Goal: Task Accomplishment & Management: Manage account settings

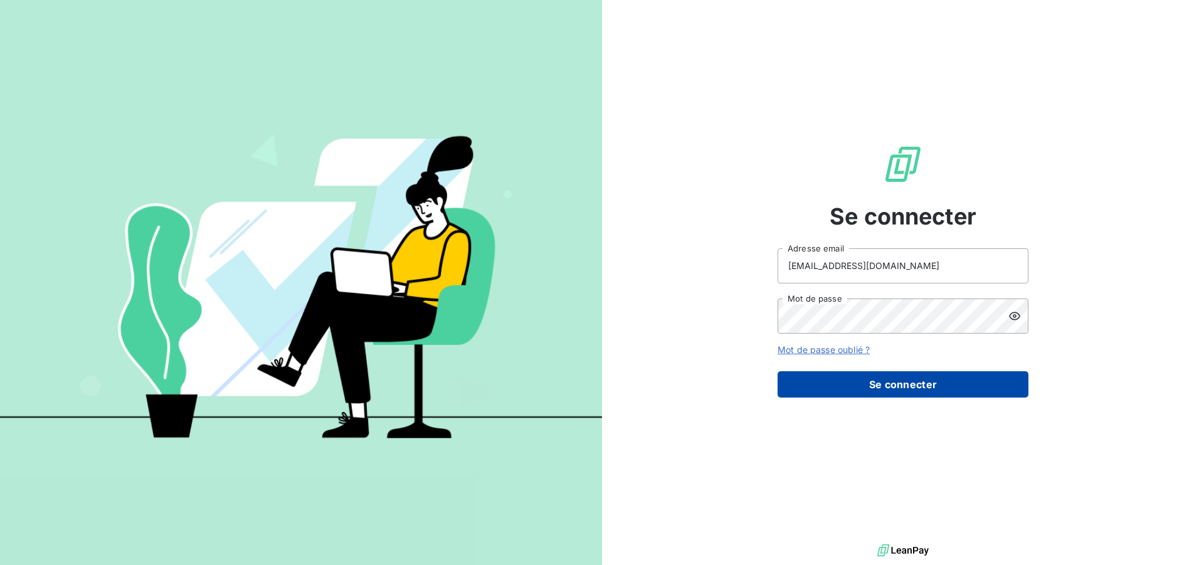
click at [890, 386] on button "Se connecter" at bounding box center [902, 384] width 251 height 26
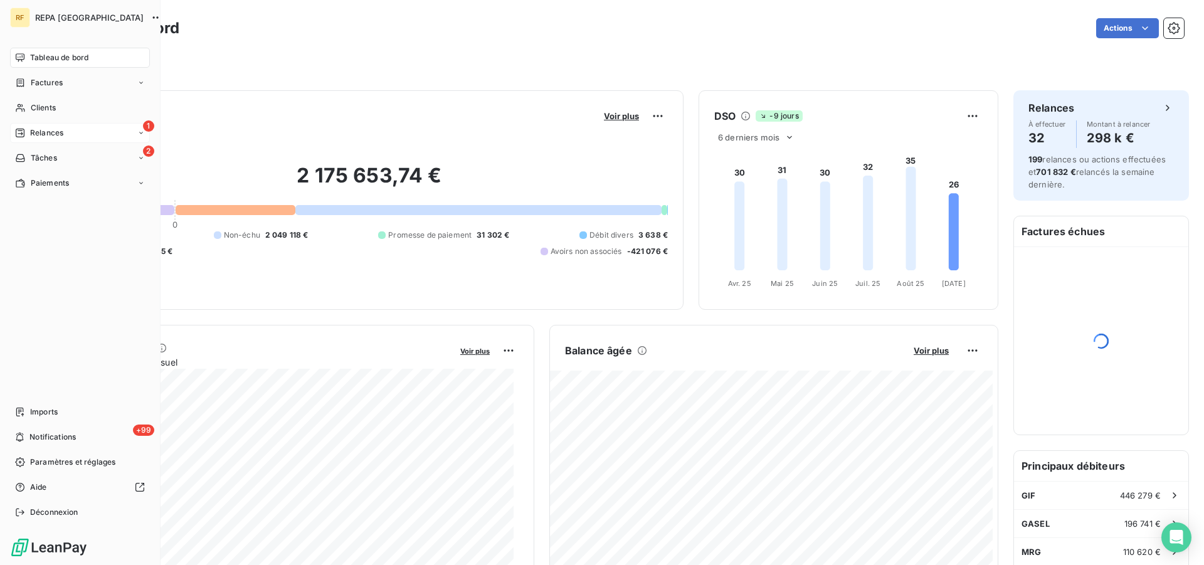
click at [52, 132] on span "Relances" at bounding box center [46, 132] width 33 height 11
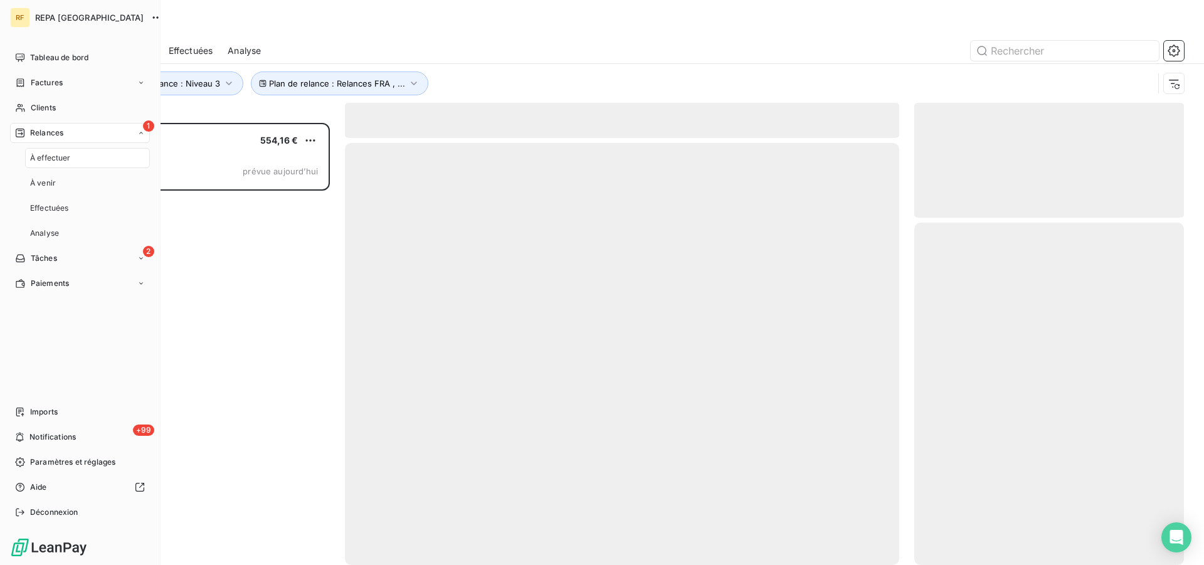
scroll to position [431, 259]
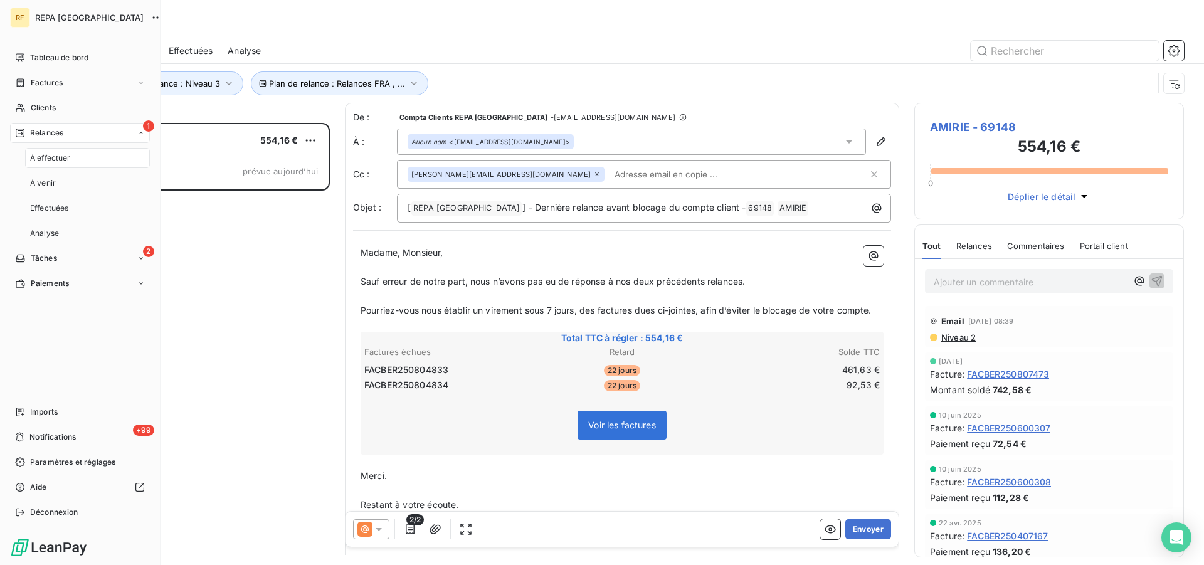
click at [50, 155] on span "À effectuer" at bounding box center [50, 157] width 41 height 11
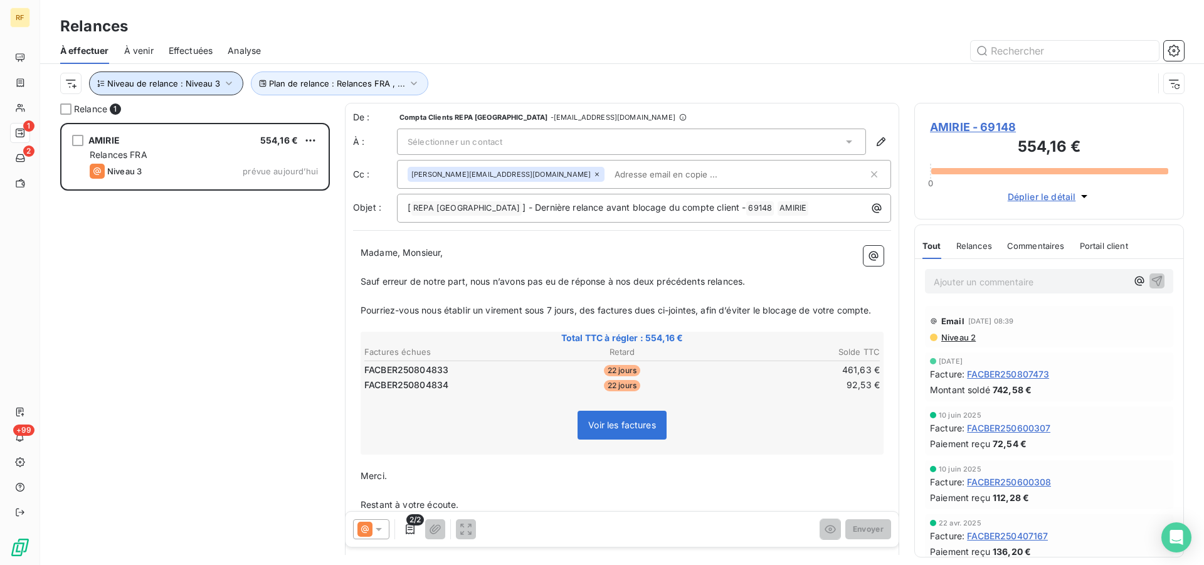
click at [229, 87] on icon "button" at bounding box center [229, 83] width 13 height 13
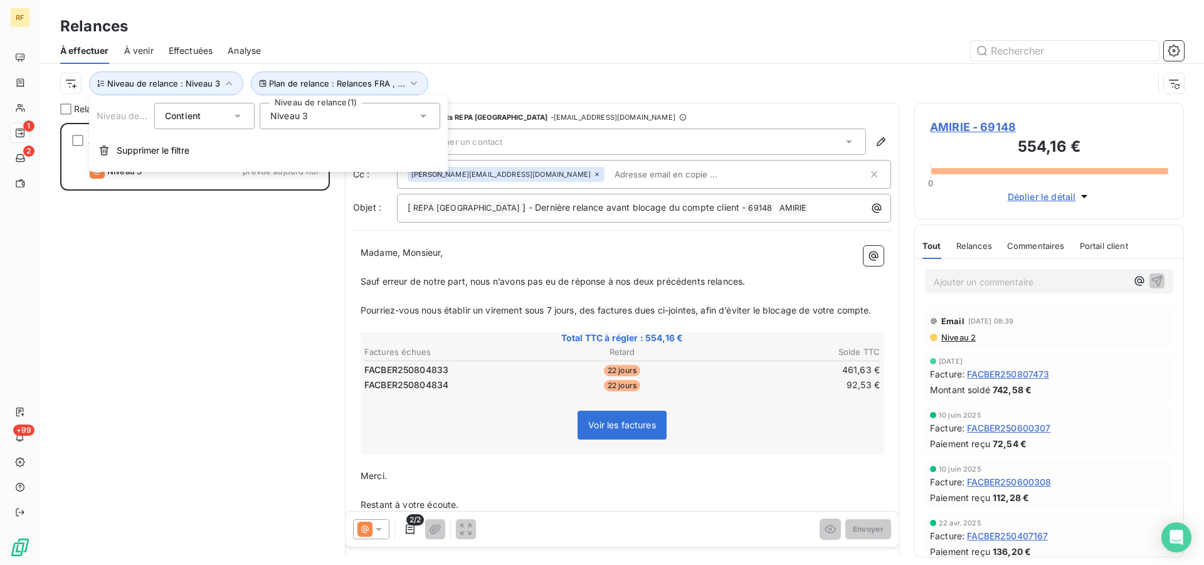
click at [422, 116] on icon at bounding box center [423, 116] width 6 height 3
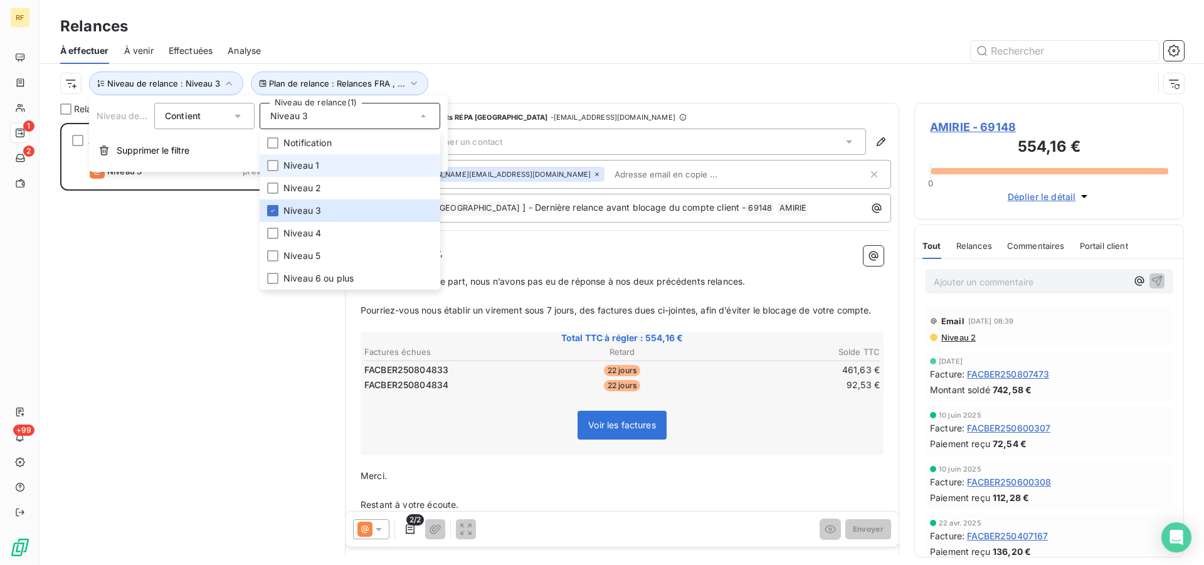
click at [295, 168] on span "Niveau 1" at bounding box center [301, 165] width 36 height 13
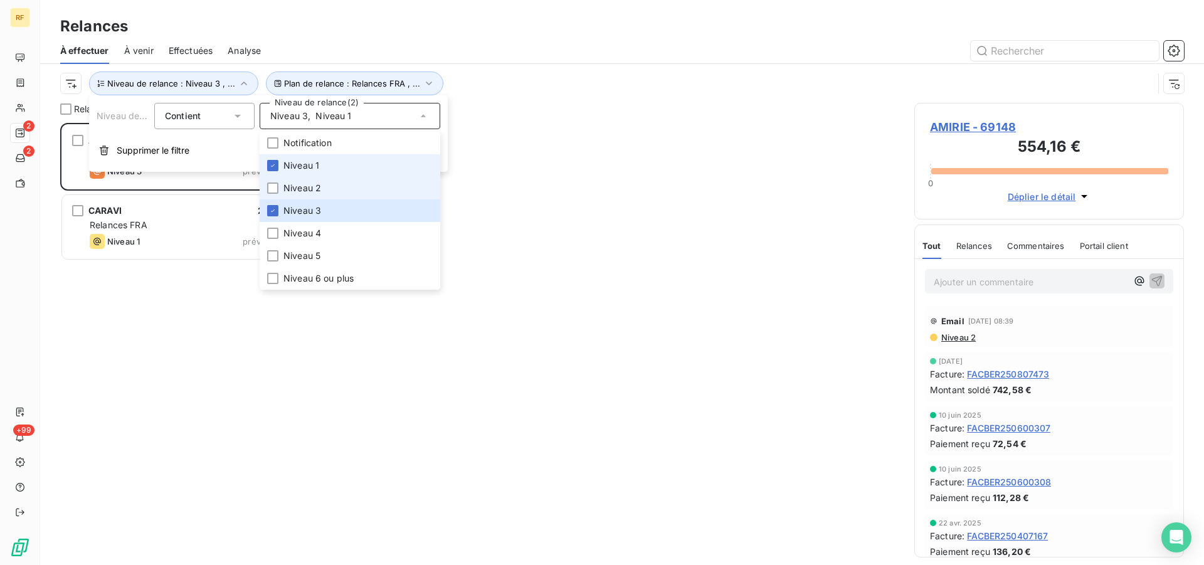
scroll to position [431, 259]
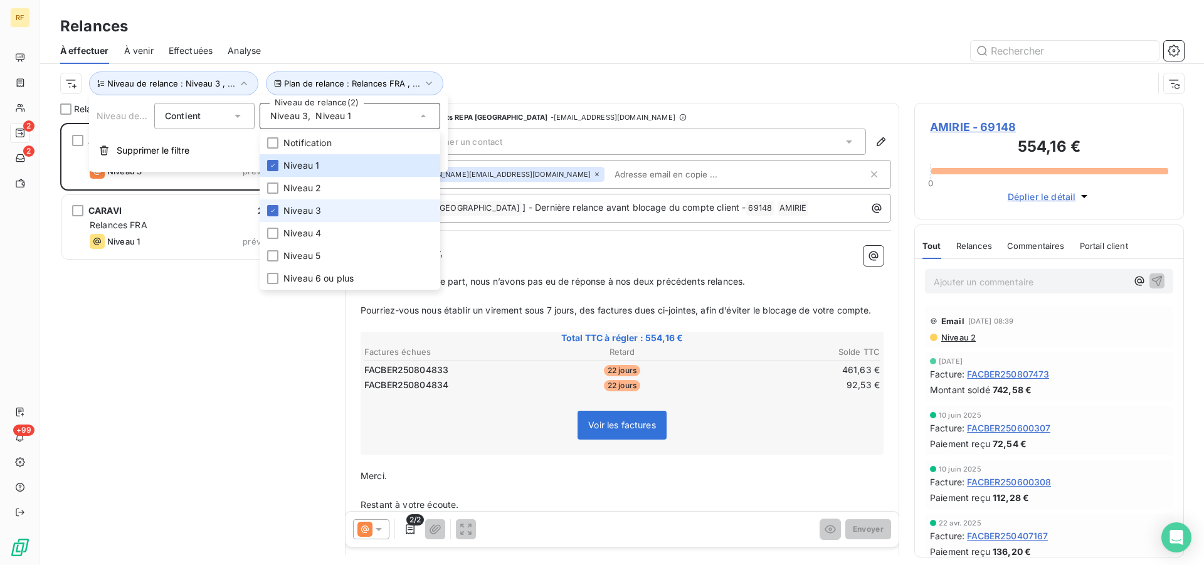
click at [288, 205] on span "Niveau 3" at bounding box center [302, 210] width 38 height 13
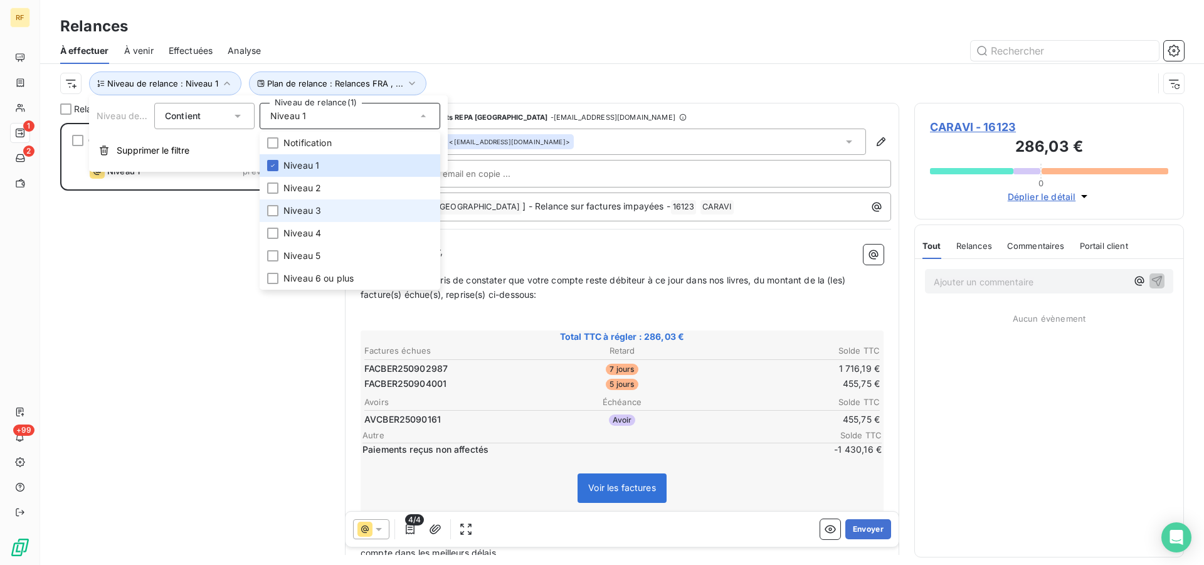
scroll to position [431, 259]
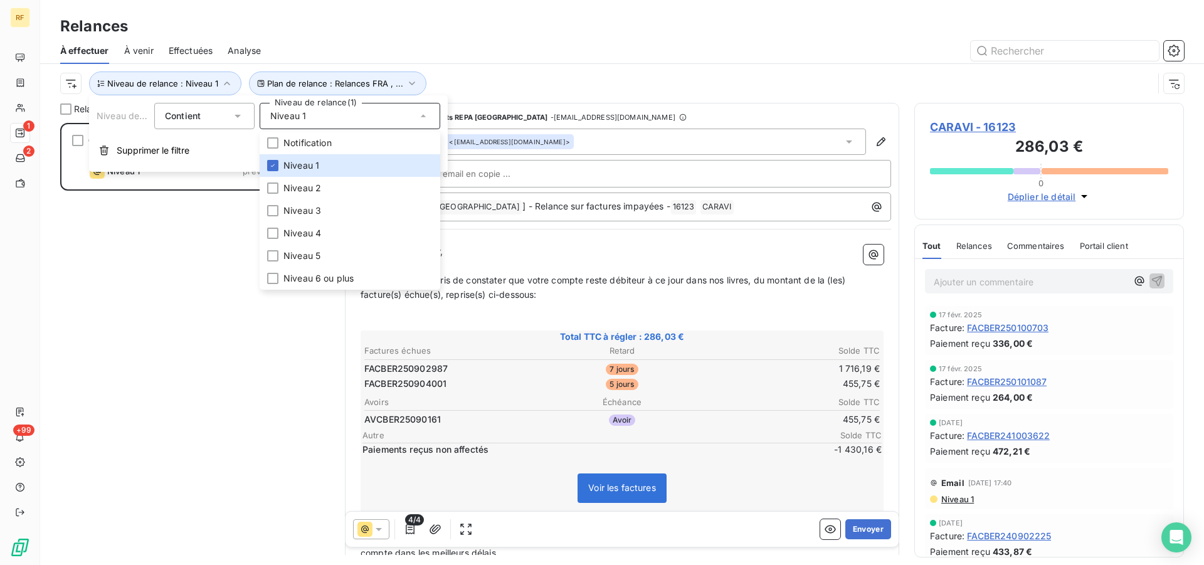
click at [698, 46] on div at bounding box center [730, 51] width 908 height 20
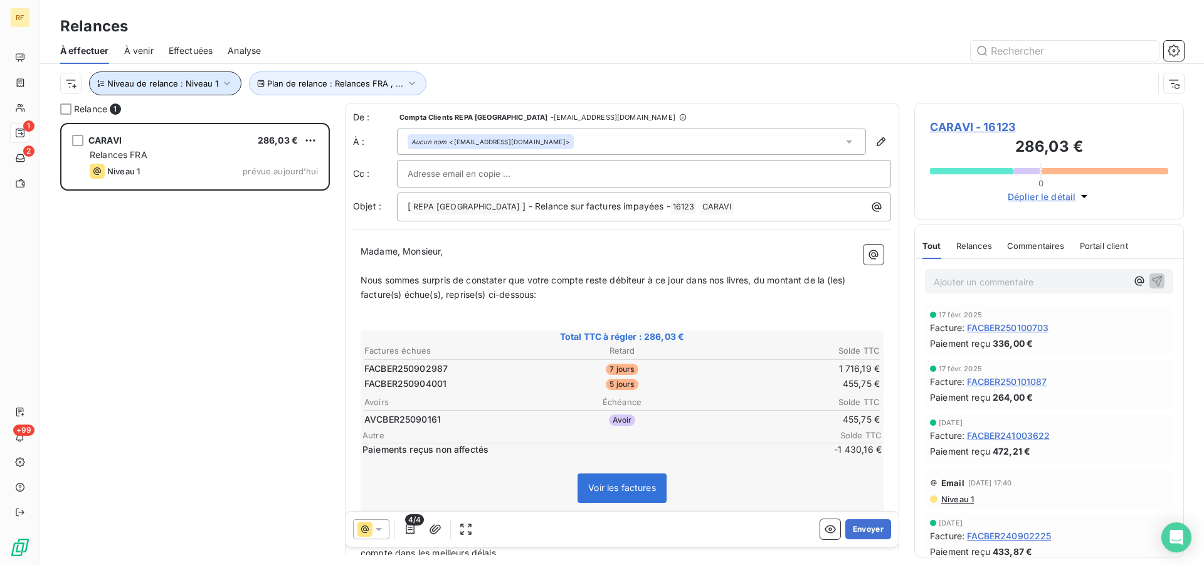
click at [226, 81] on icon "button" at bounding box center [227, 83] width 13 height 13
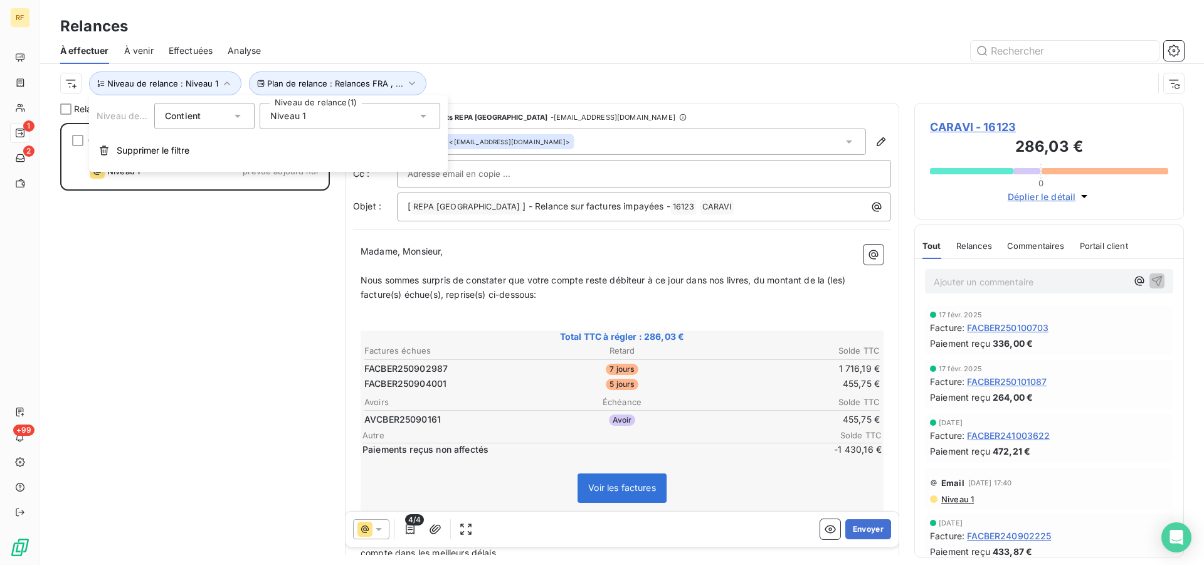
click at [434, 116] on div "Niveau 1" at bounding box center [350, 116] width 181 height 26
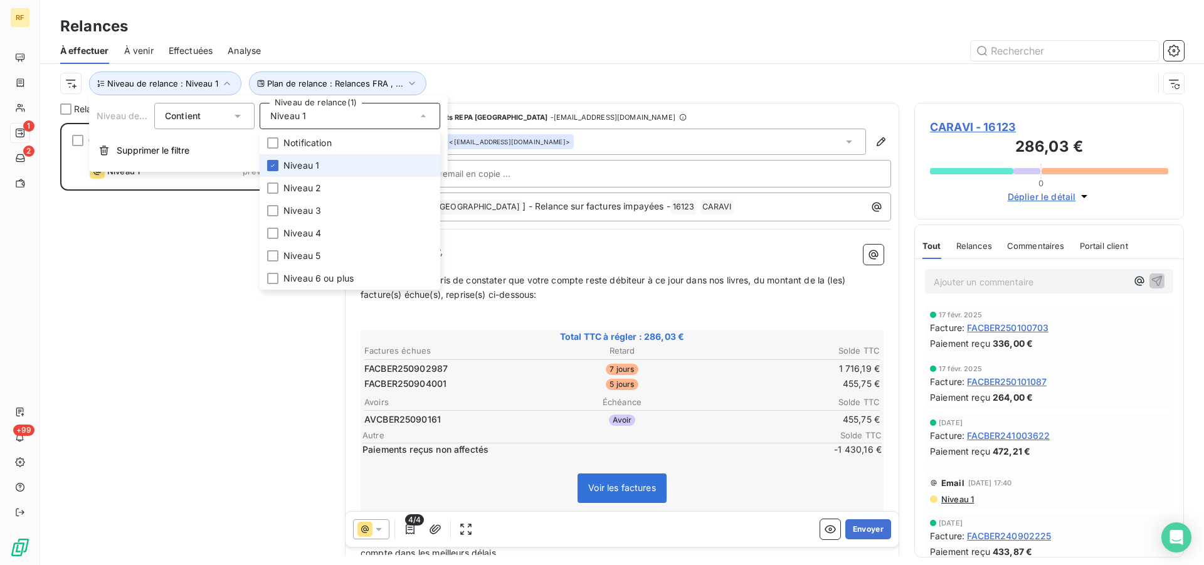
click at [311, 166] on span "Niveau 1" at bounding box center [301, 165] width 36 height 13
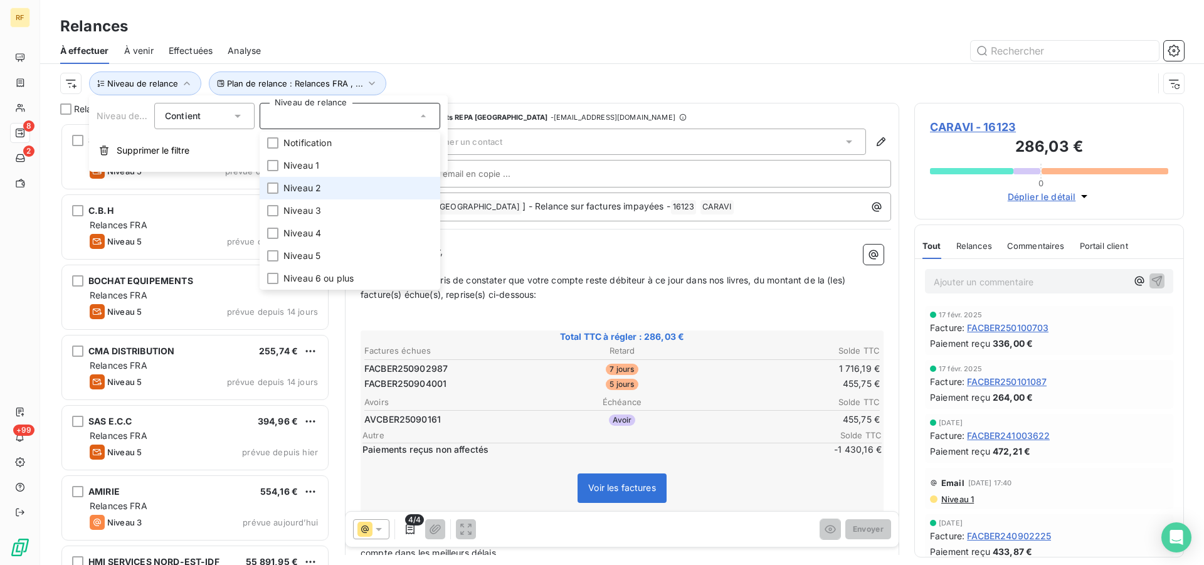
click at [309, 186] on span "Niveau 2" at bounding box center [302, 188] width 38 height 13
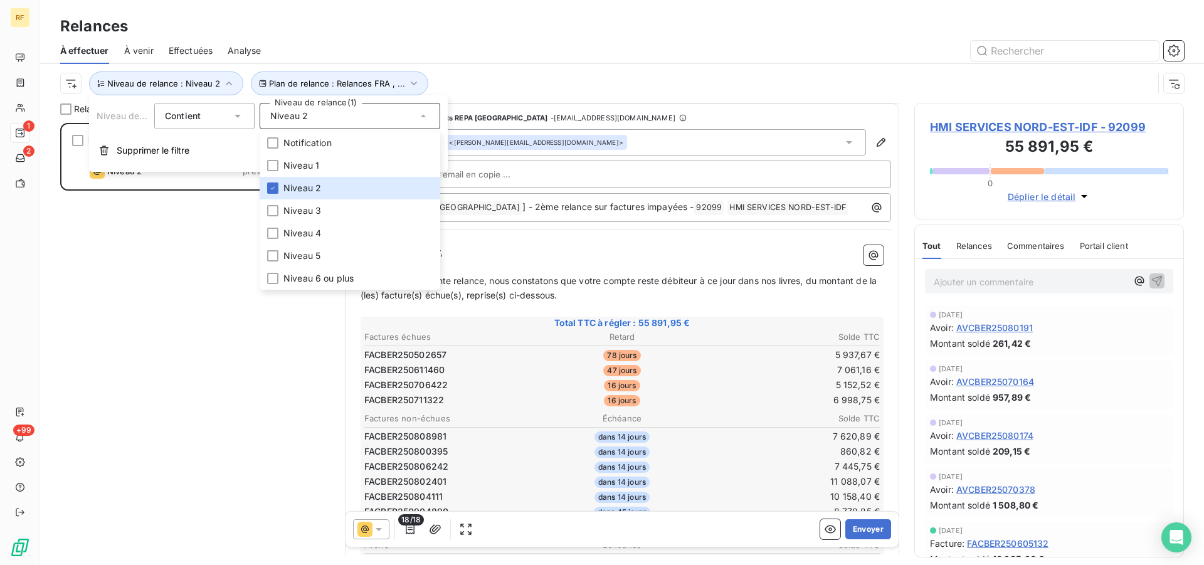
scroll to position [65, 0]
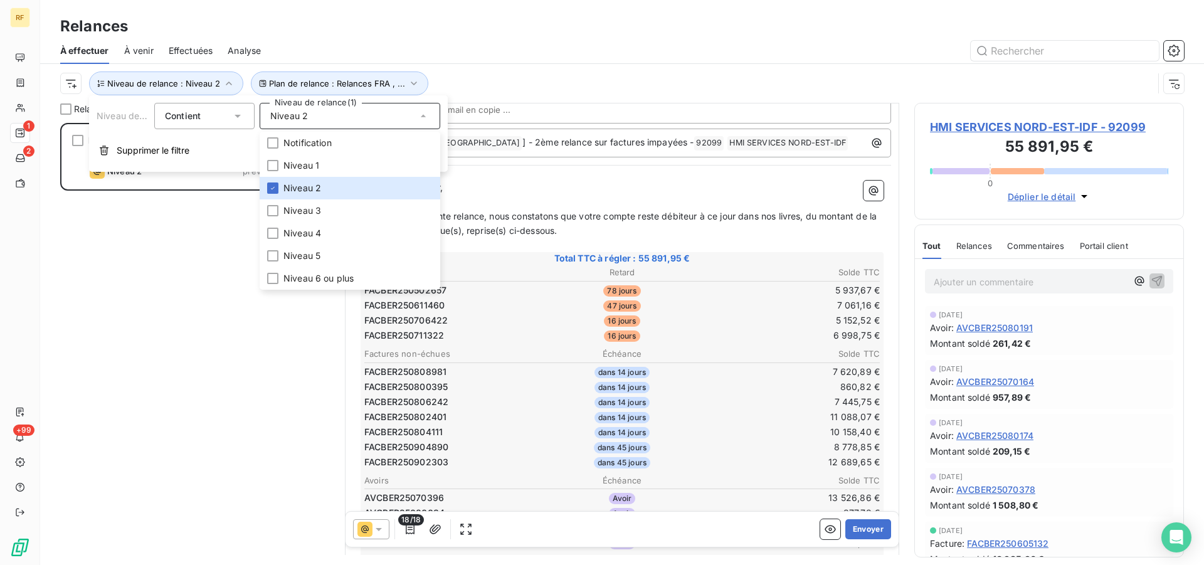
click at [705, 80] on div "Plan de relance : Relances FRA , ... Niveau de relance : Niveau 2" at bounding box center [606, 83] width 1093 height 24
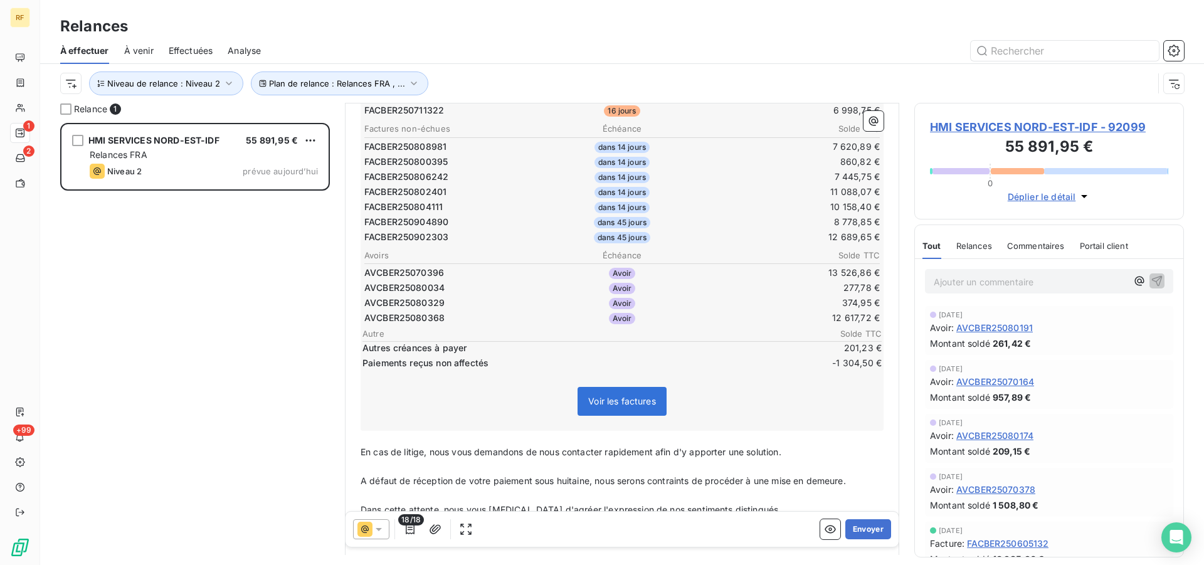
scroll to position [348, 0]
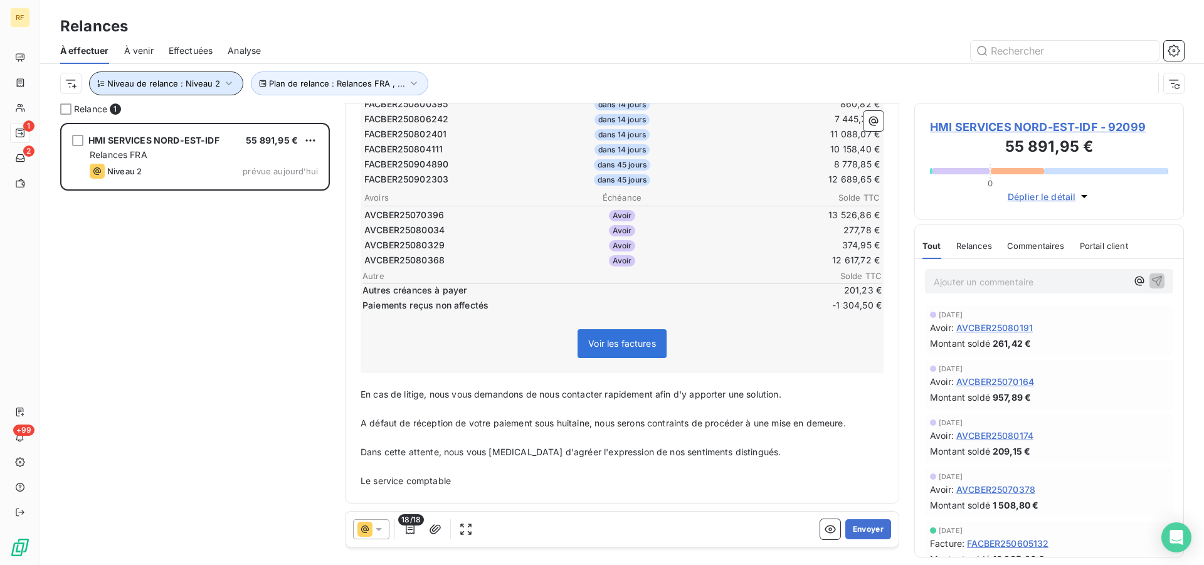
click at [230, 75] on button "Niveau de relance : Niveau 2" at bounding box center [166, 83] width 154 height 24
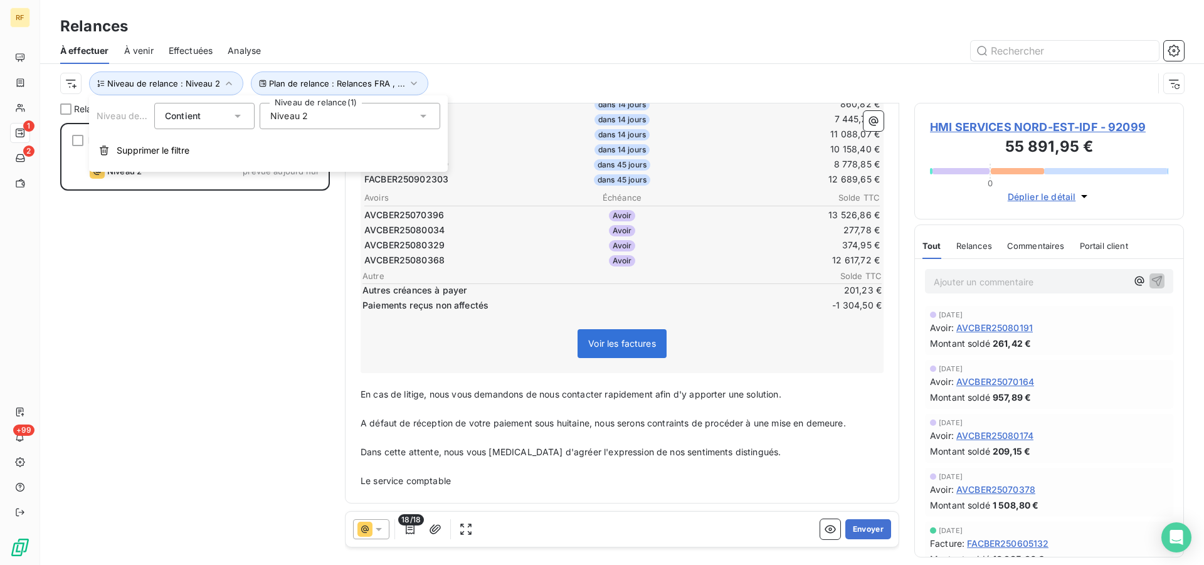
click at [425, 117] on icon at bounding box center [423, 116] width 13 height 13
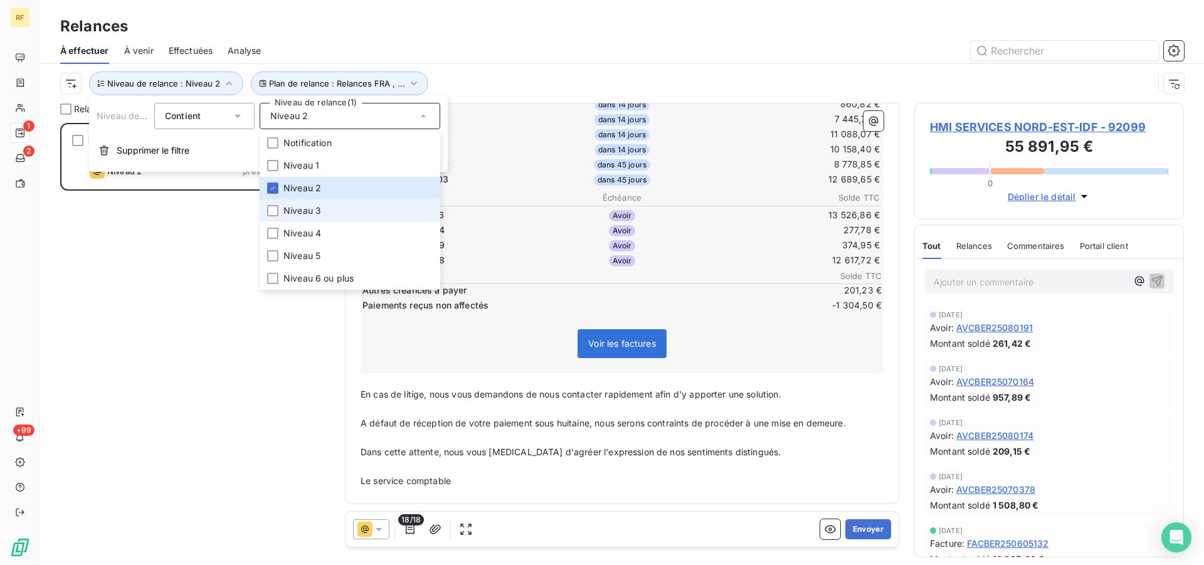
click at [293, 204] on span "Niveau 3" at bounding box center [302, 210] width 38 height 13
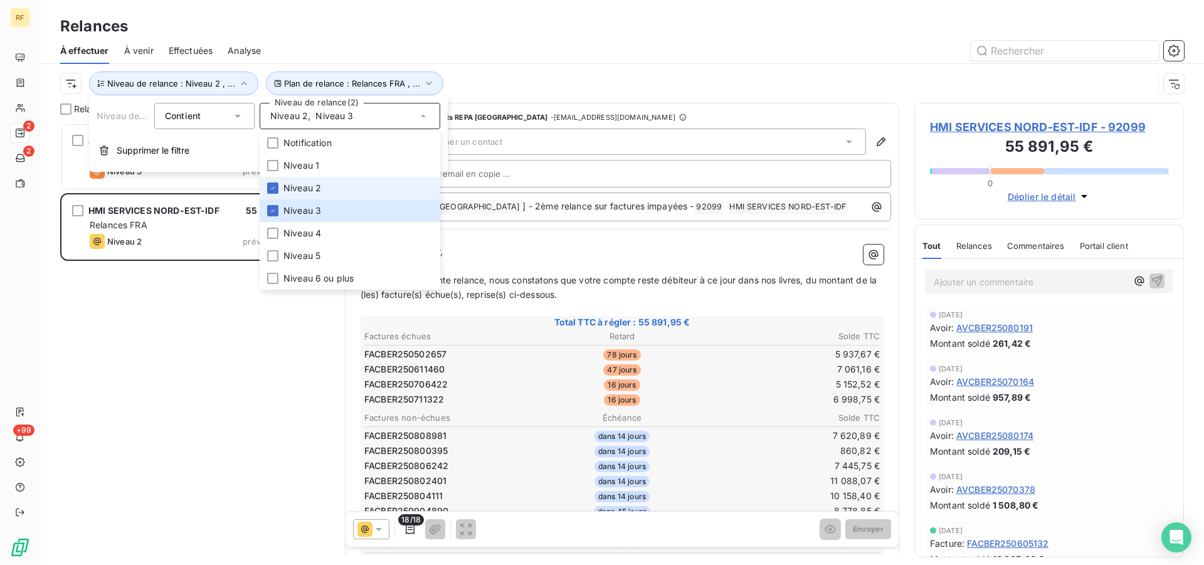
click at [293, 192] on span "Niveau 2" at bounding box center [302, 188] width 38 height 13
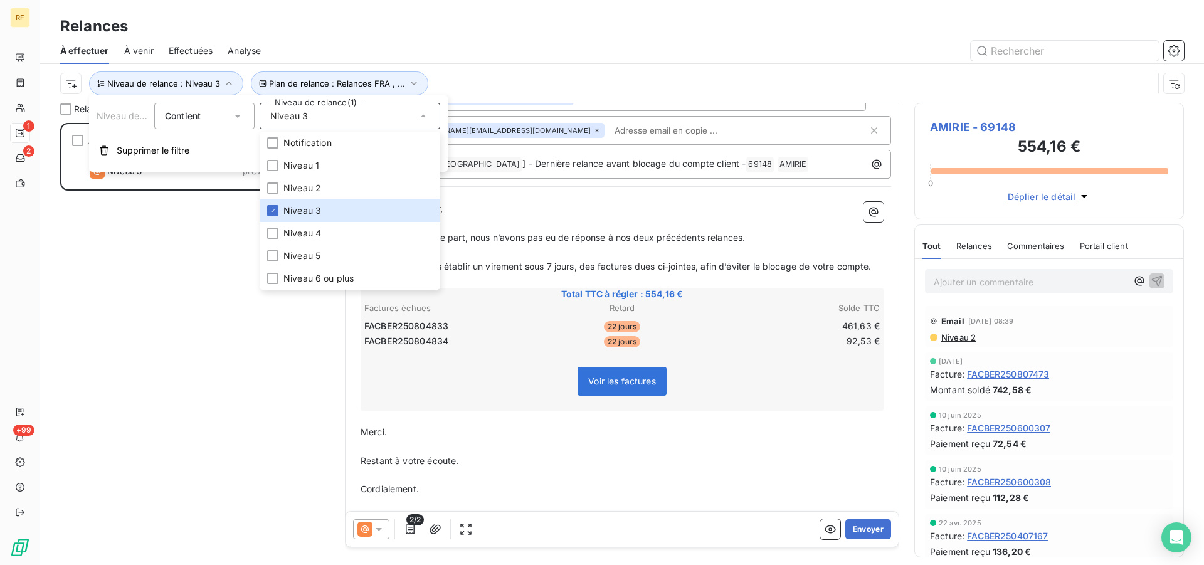
scroll to position [97, 0]
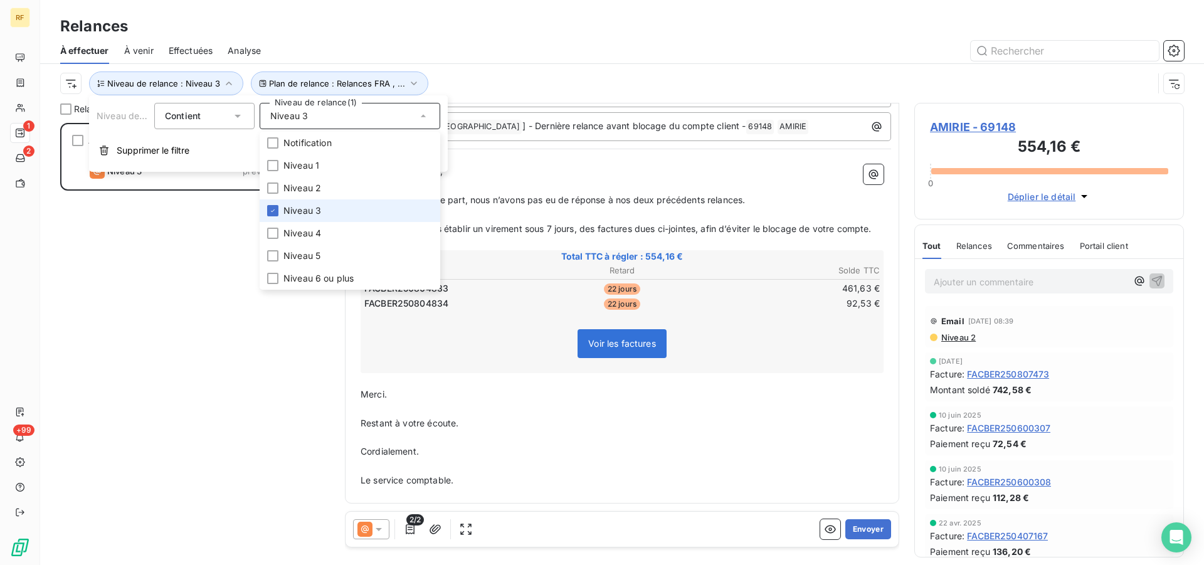
click at [290, 209] on span "Niveau 3" at bounding box center [302, 210] width 38 height 13
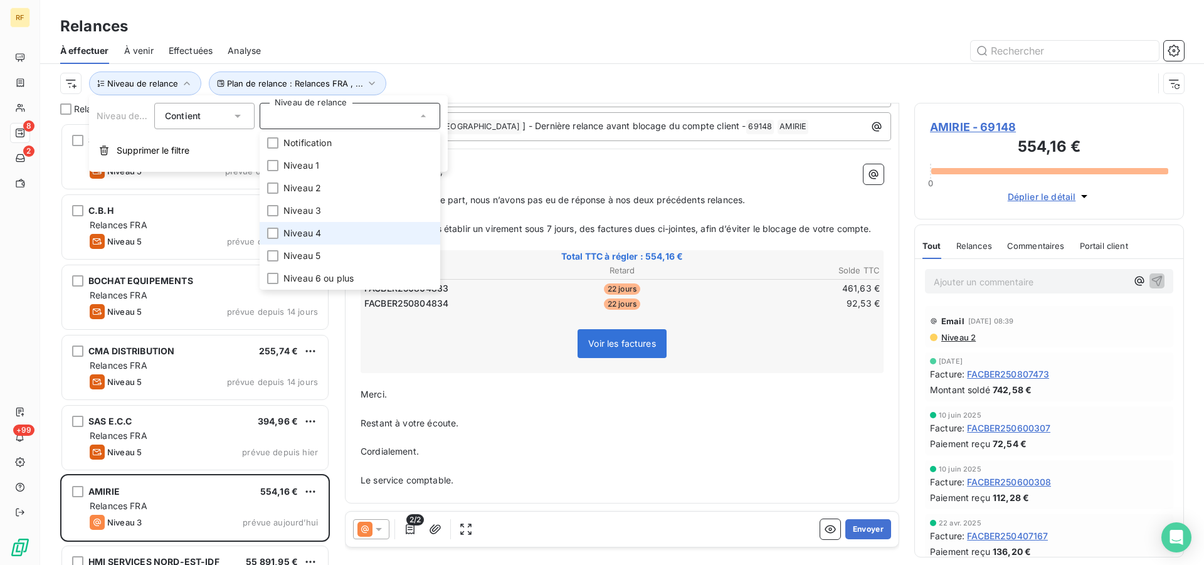
click at [296, 236] on span "Niveau 4" at bounding box center [302, 233] width 38 height 13
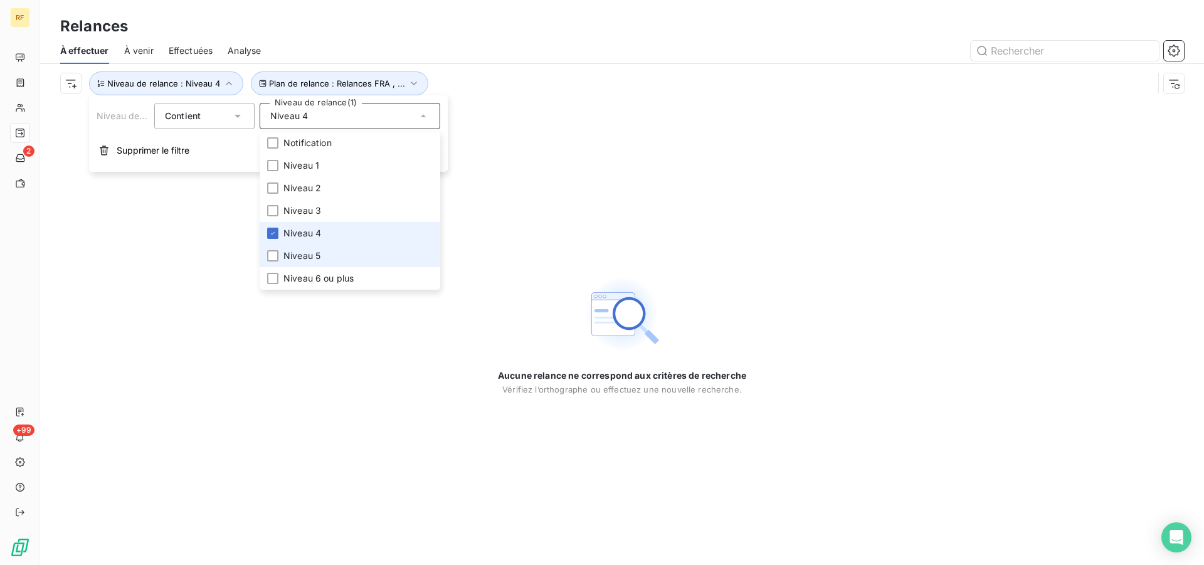
click at [280, 226] on li "Niveau 4" at bounding box center [350, 233] width 181 height 23
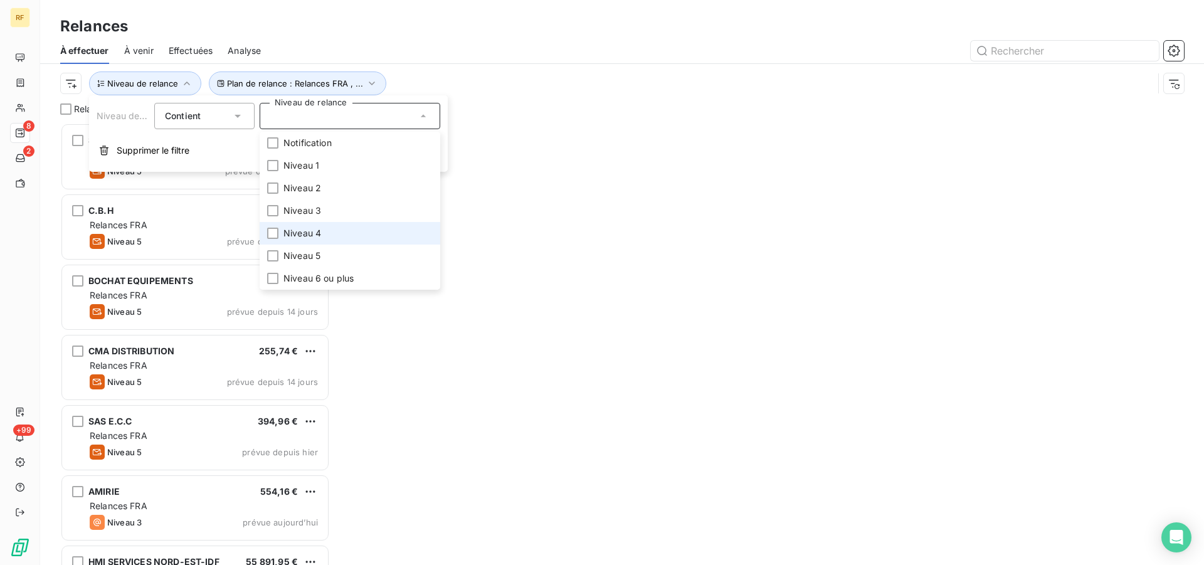
scroll to position [431, 259]
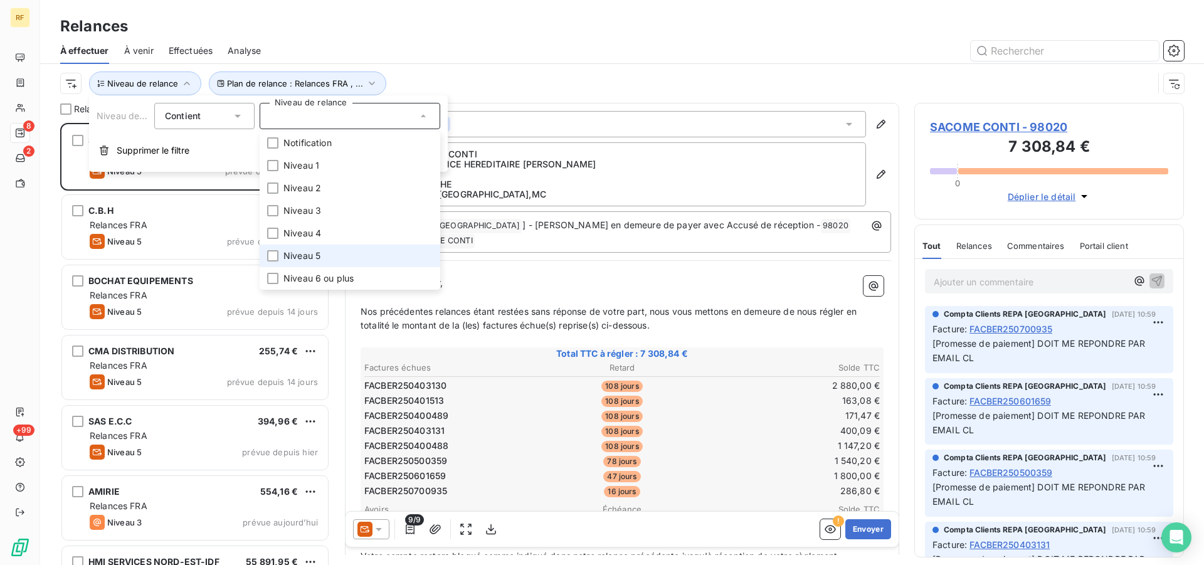
click at [301, 255] on span "Niveau 5" at bounding box center [301, 256] width 37 height 13
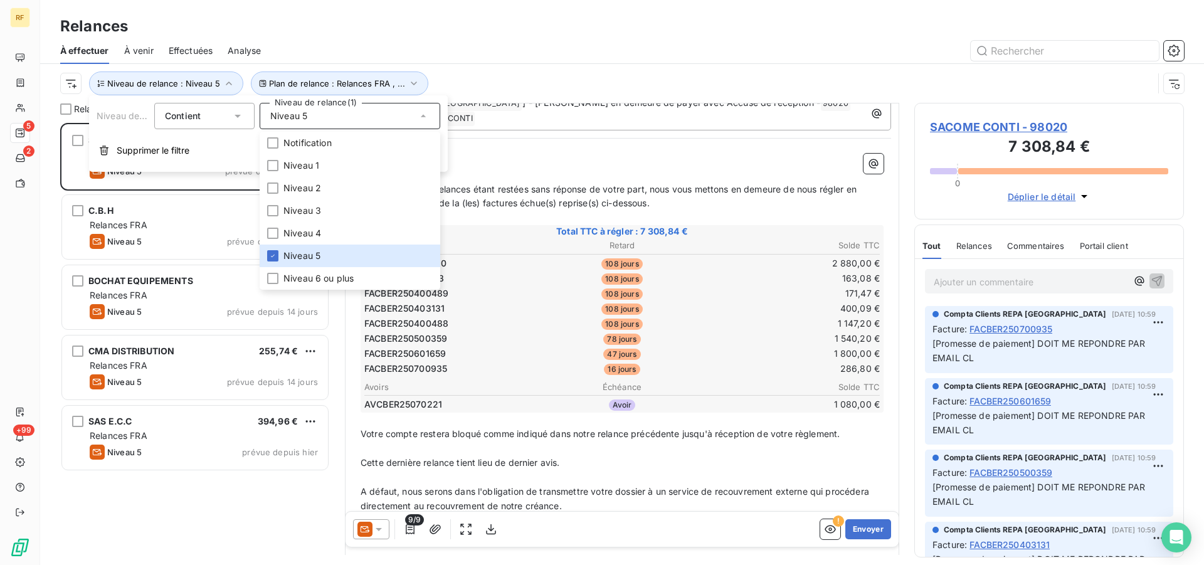
scroll to position [249, 0]
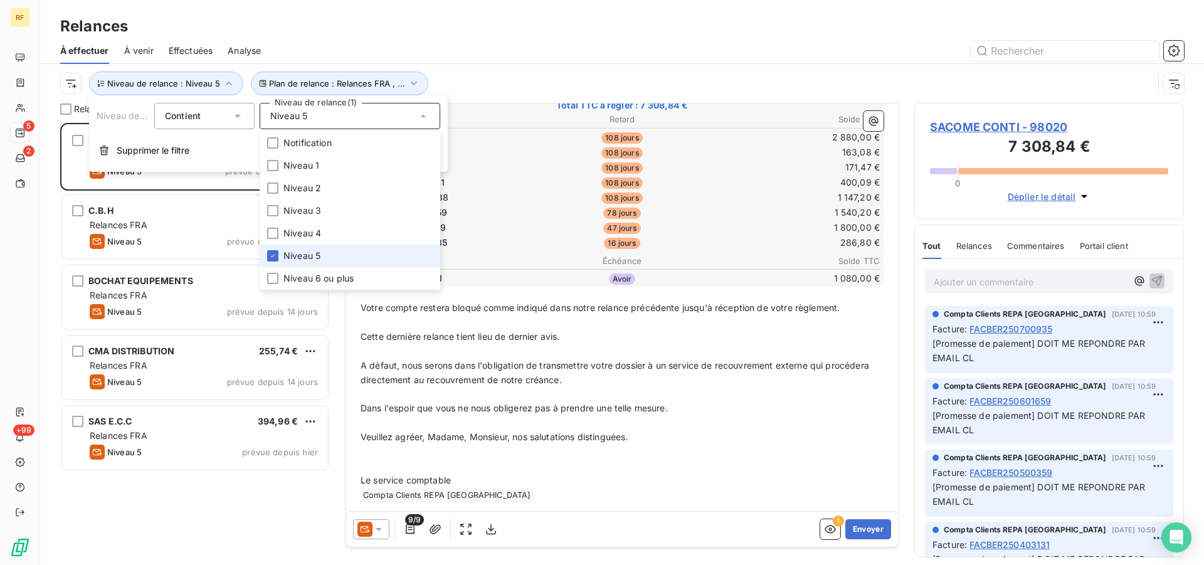
click at [302, 255] on span "Niveau 5" at bounding box center [301, 256] width 37 height 13
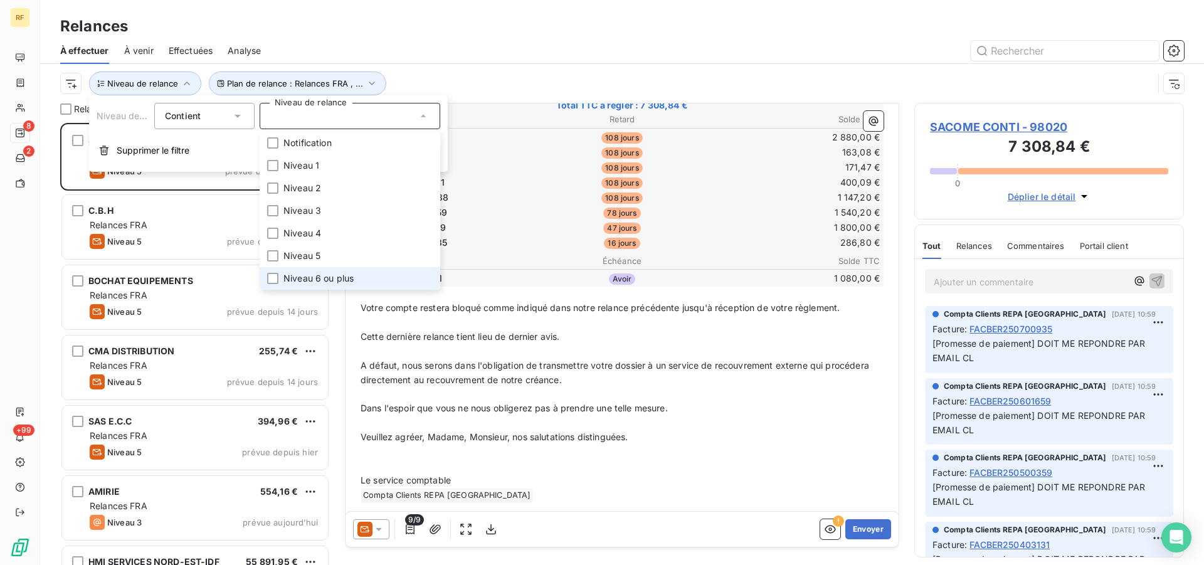
click at [324, 282] on span "Niveau 6 ou plus" at bounding box center [318, 278] width 70 height 13
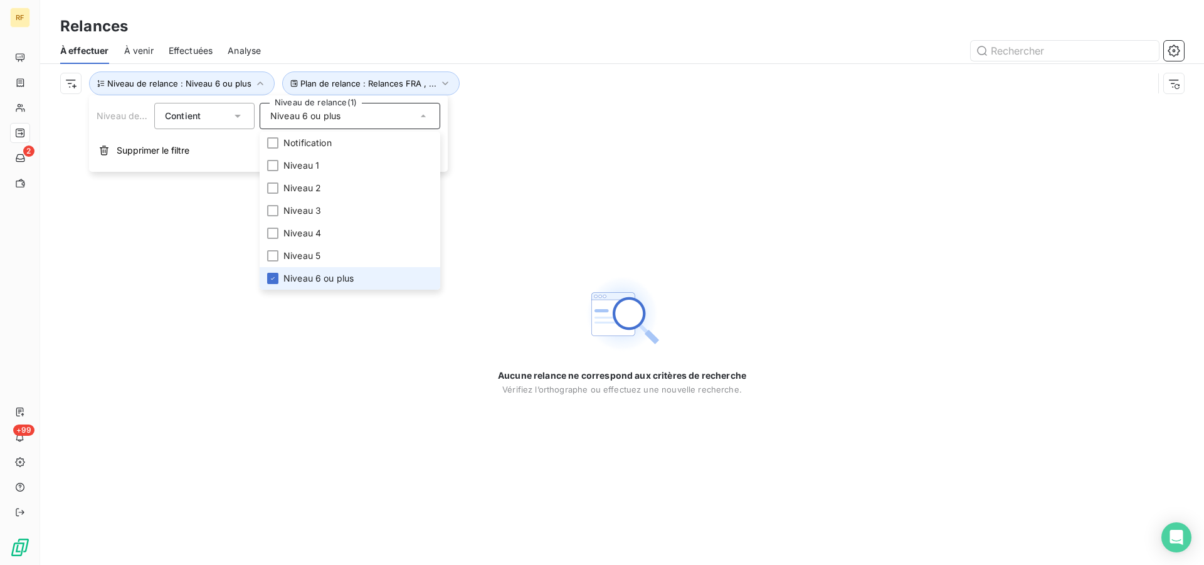
click at [313, 279] on span "Niveau 6 ou plus" at bounding box center [318, 278] width 70 height 13
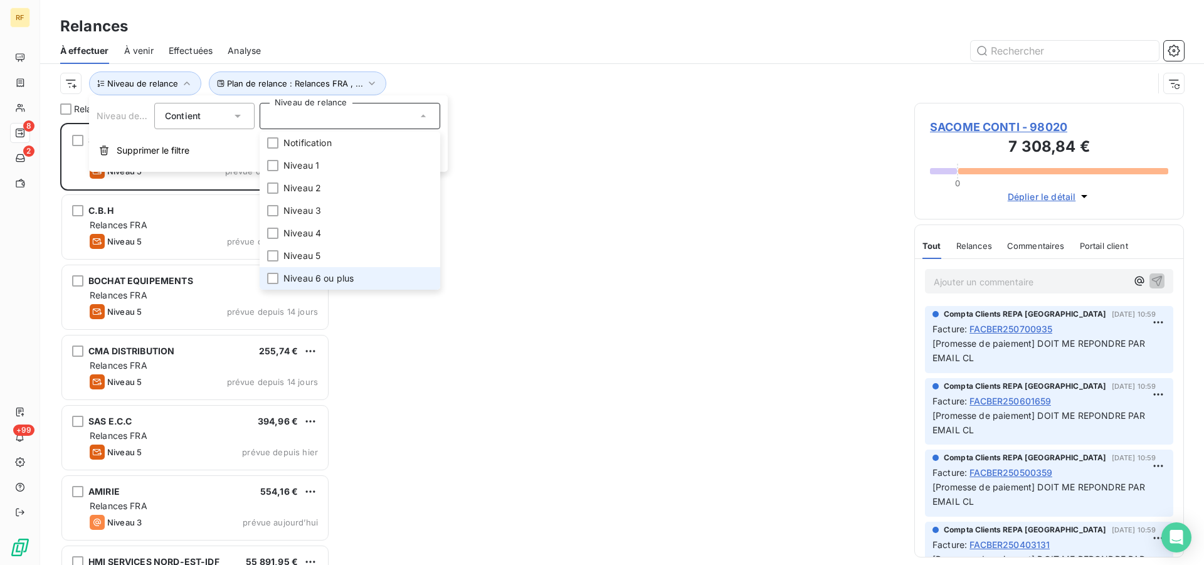
scroll to position [431, 259]
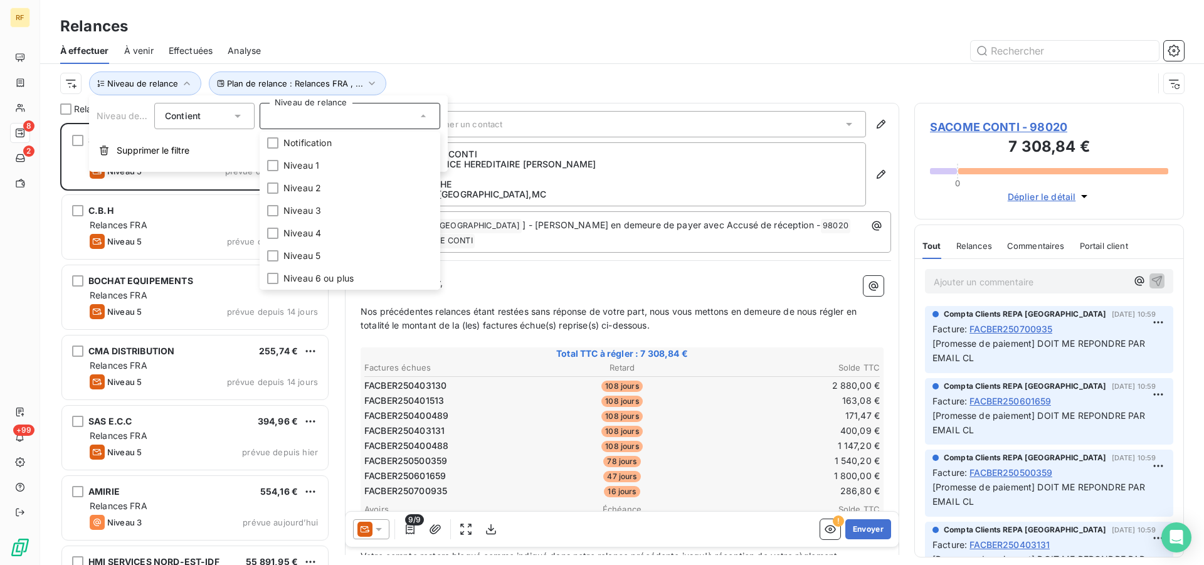
click at [788, 89] on div "Plan de relance : Relances FRA , ... Niveau de relance" at bounding box center [606, 83] width 1093 height 24
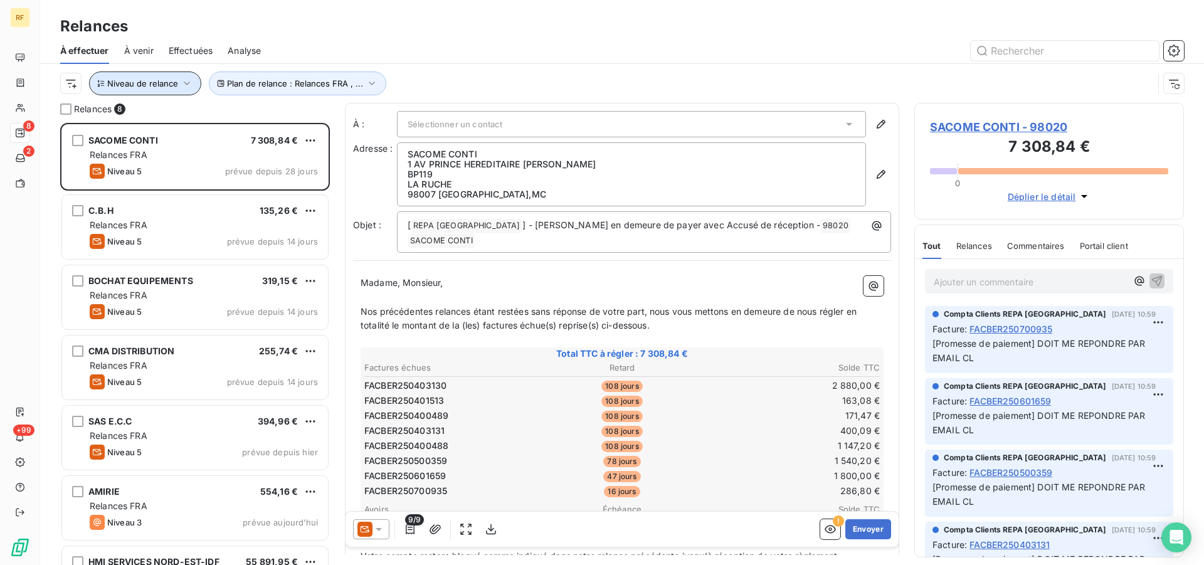
click at [184, 86] on icon "button" at bounding box center [187, 83] width 13 height 13
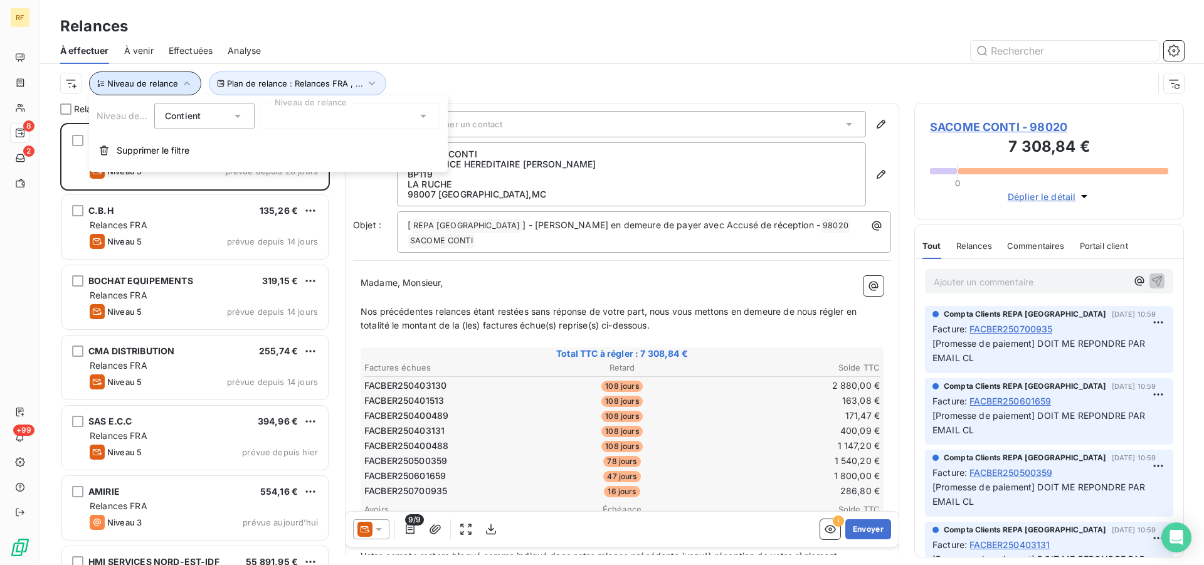
click at [187, 85] on icon "button" at bounding box center [187, 83] width 13 height 13
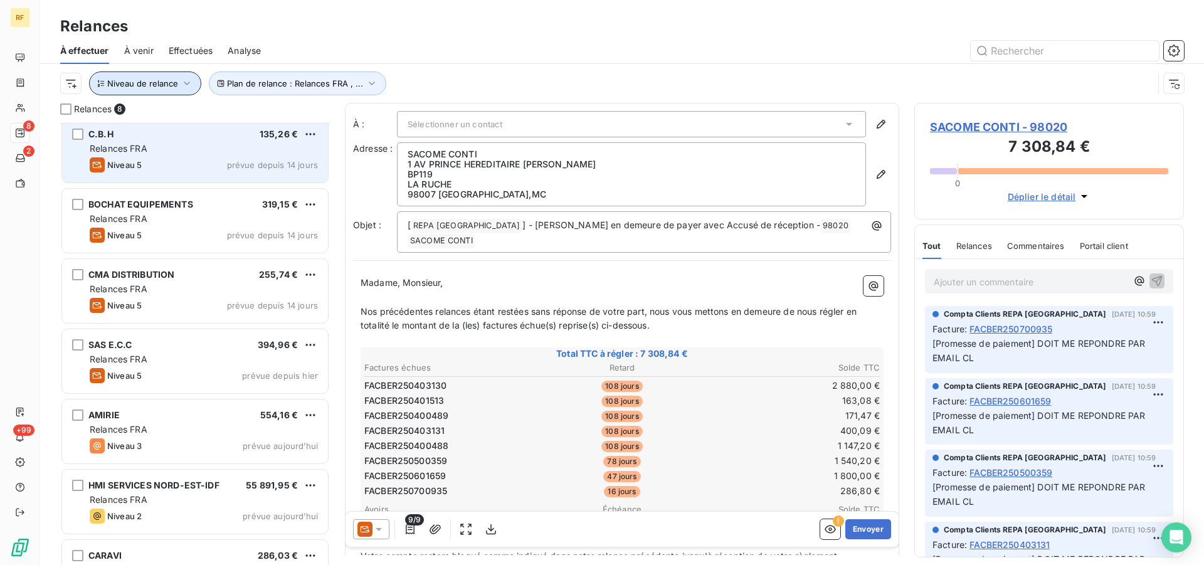
scroll to position [120, 0]
